Goal: Task Accomplishment & Management: Manage account settings

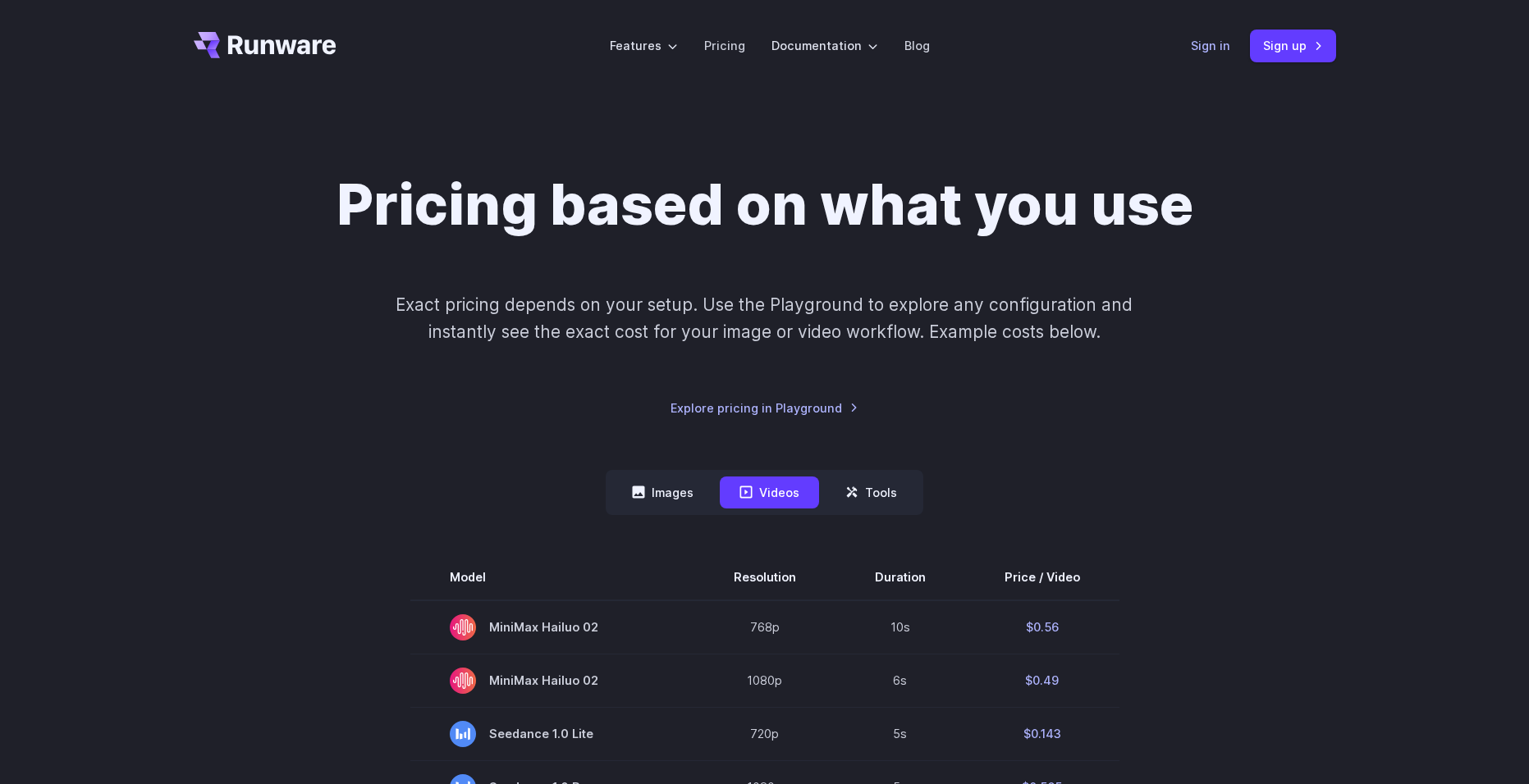
click at [1214, 46] on link "Sign in" at bounding box center [1211, 45] width 40 height 19
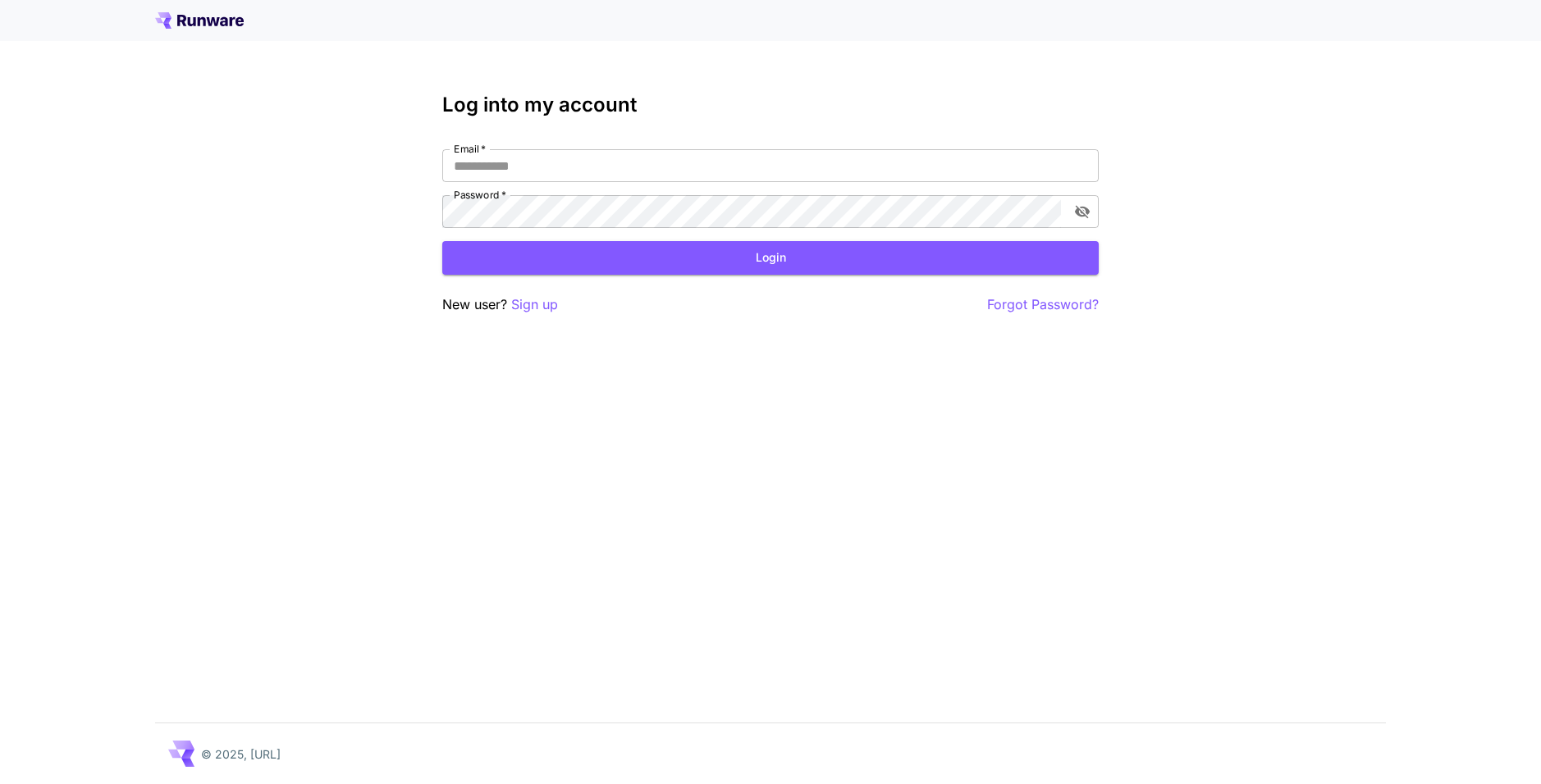
type input "**********"
click at [680, 263] on button "Login" at bounding box center [770, 258] width 656 height 34
